Goal: Information Seeking & Learning: Learn about a topic

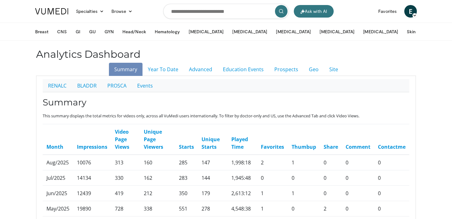
click at [61, 12] on img at bounding box center [51, 11] width 33 height 6
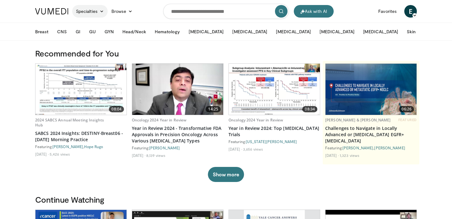
click at [98, 13] on link "Specialties" at bounding box center [89, 11] width 35 height 13
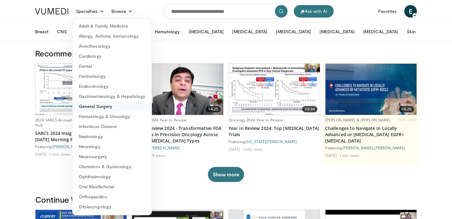
click at [111, 109] on link "General Surgery" at bounding box center [112, 106] width 79 height 10
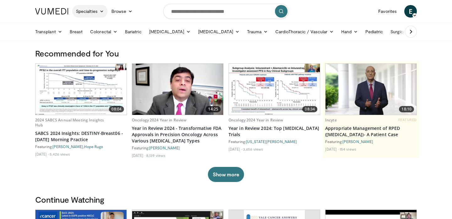
click at [93, 12] on link "Specialties" at bounding box center [89, 11] width 35 height 13
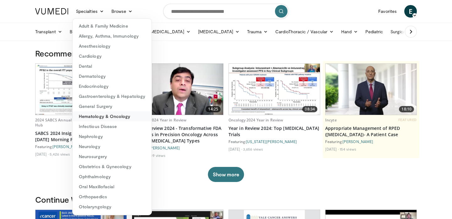
click at [104, 120] on link "Hematology & Oncology" at bounding box center [112, 116] width 79 height 10
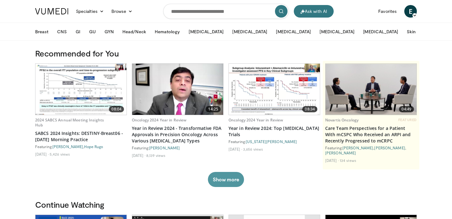
click at [222, 176] on button "Show more" at bounding box center [226, 179] width 36 height 15
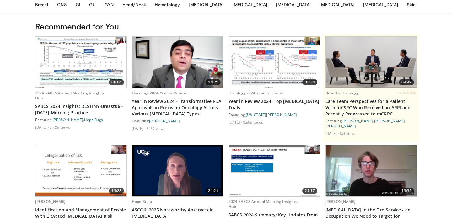
scroll to position [10, 0]
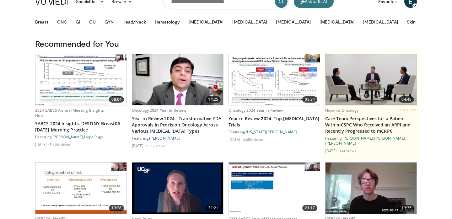
click at [421, 22] on button "More" at bounding box center [433, 22] width 24 height 13
click at [250, 122] on link "Year in Review 2024: Top Metastatic Breast Cancer Trials" at bounding box center [275, 122] width 92 height 13
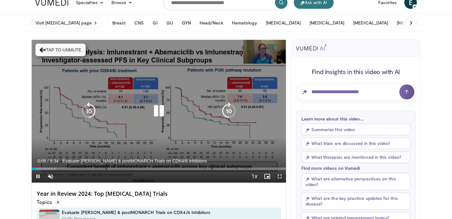
scroll to position [13, 0]
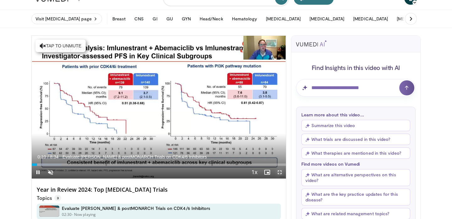
click at [281, 176] on span "Video Player" at bounding box center [280, 172] width 13 height 13
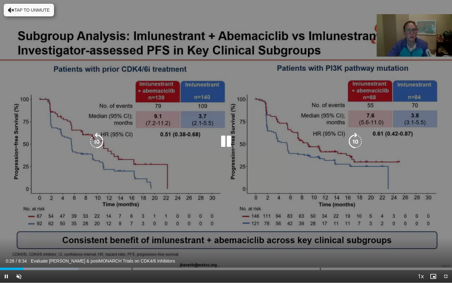
click at [29, 13] on button "Tap to unmute" at bounding box center [29, 10] width 50 height 13
click at [225, 147] on icon "Video Player" at bounding box center [226, 142] width 18 height 18
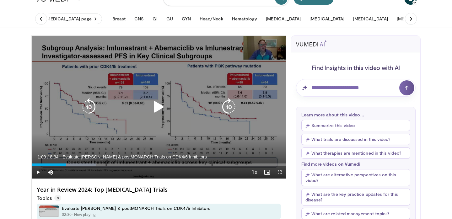
click at [148, 108] on div "Video Player" at bounding box center [159, 107] width 153 height 13
click at [159, 107] on icon "Video Player" at bounding box center [159, 107] width 18 height 18
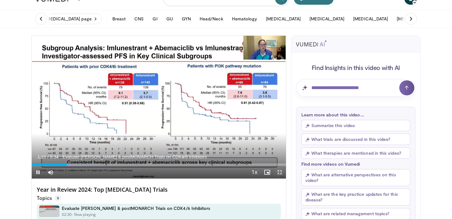
click at [280, 172] on span "Video Player" at bounding box center [280, 172] width 13 height 13
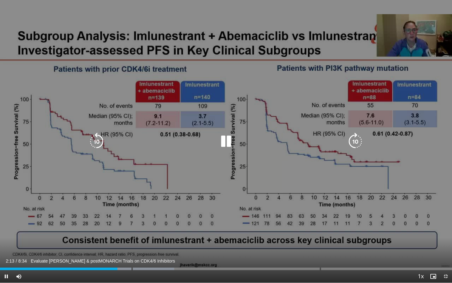
click at [221, 142] on icon "Video Player" at bounding box center [226, 142] width 18 height 18
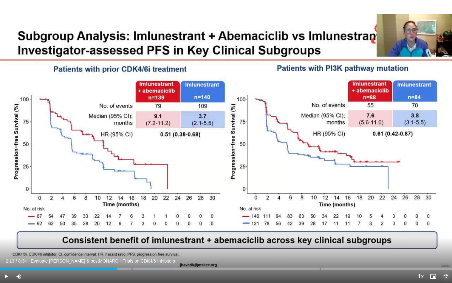
click at [448, 219] on span "Video Player" at bounding box center [446, 276] width 13 height 13
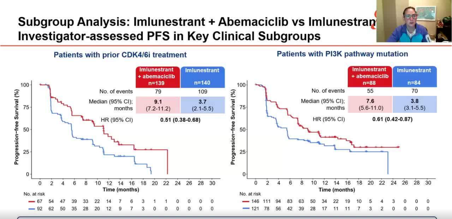
scroll to position [47, 0]
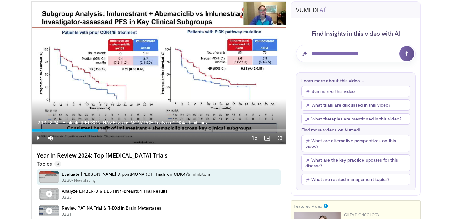
click at [328, 90] on button "Summarize this video" at bounding box center [355, 91] width 109 height 11
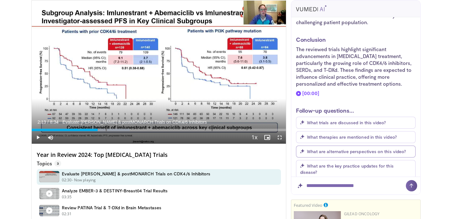
scroll to position [549, 0]
click at [360, 163] on span "What are the key practice updates for this disease?" at bounding box center [347, 169] width 94 height 12
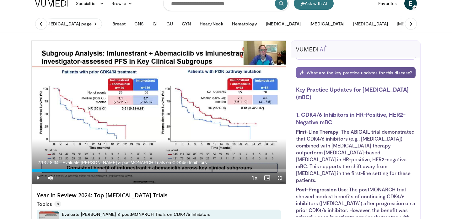
scroll to position [0, 0]
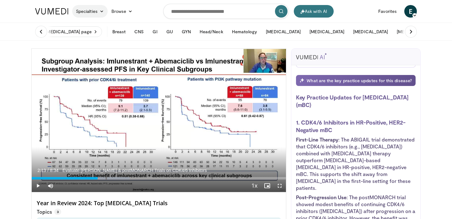
click at [100, 14] on link "Specialties" at bounding box center [89, 11] width 35 height 13
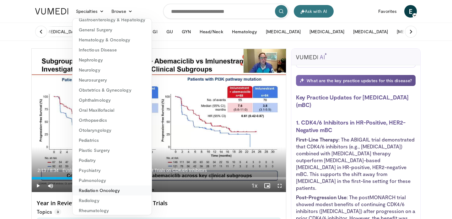
scroll to position [90, 0]
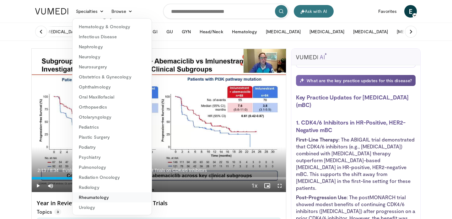
click at [106, 201] on link "Rheumatology" at bounding box center [112, 197] width 79 height 10
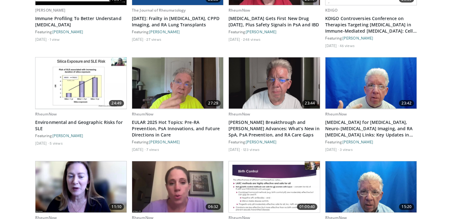
scroll to position [422, 0]
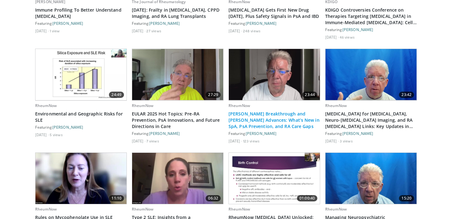
click at [263, 115] on link "[PERSON_NAME] Breakthrough and [PERSON_NAME] Advances: What’s New in SpA, PsA P…" at bounding box center [275, 120] width 92 height 19
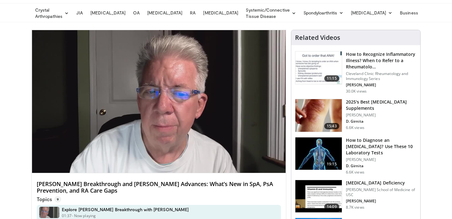
scroll to position [20, 0]
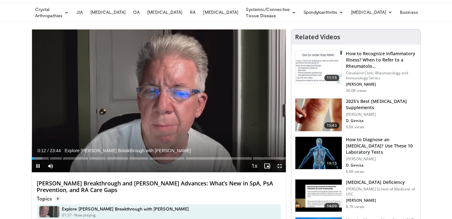
click at [282, 168] on span "Video Player" at bounding box center [280, 166] width 13 height 13
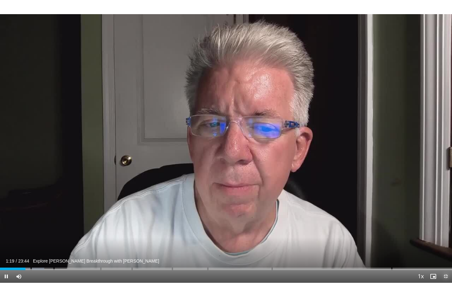
click at [450, 219] on span "Video Player" at bounding box center [446, 276] width 13 height 13
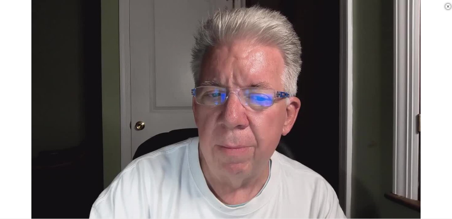
scroll to position [161, 0]
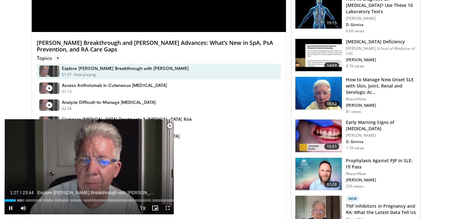
click at [170, 126] on span "Video Player" at bounding box center [170, 126] width 13 height 13
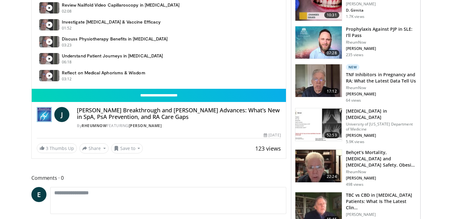
scroll to position [303, 0]
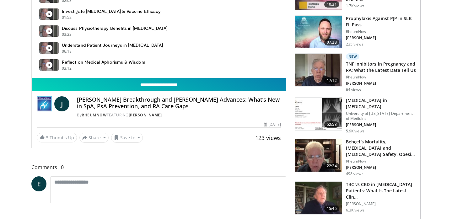
click at [166, 83] on input "**********" at bounding box center [159, 84] width 254 height 13
